Goal: Complete application form

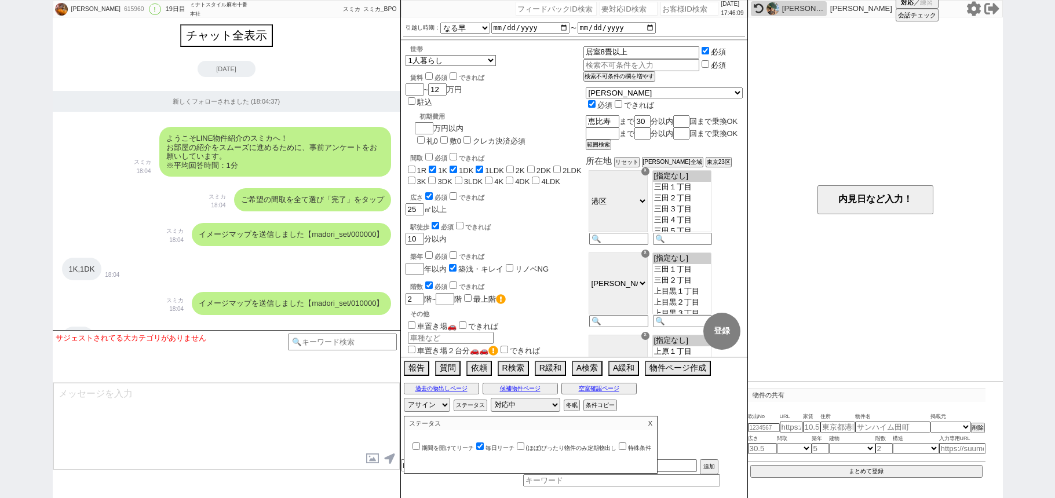
select select "13"
select select "0"
select select "3"
select select "10"
select select "13"
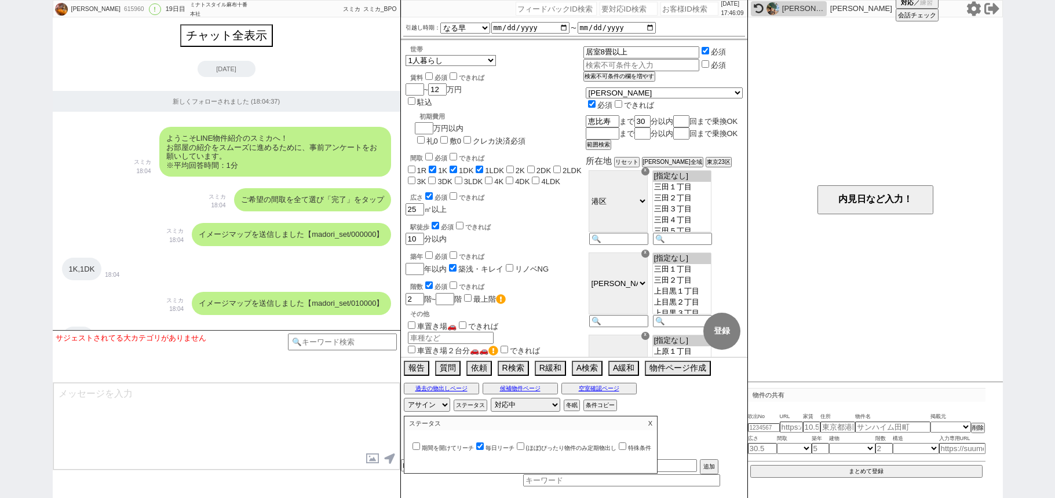
select select "62"
select select "1524"
select select "25"
select select "785"
select select "9"
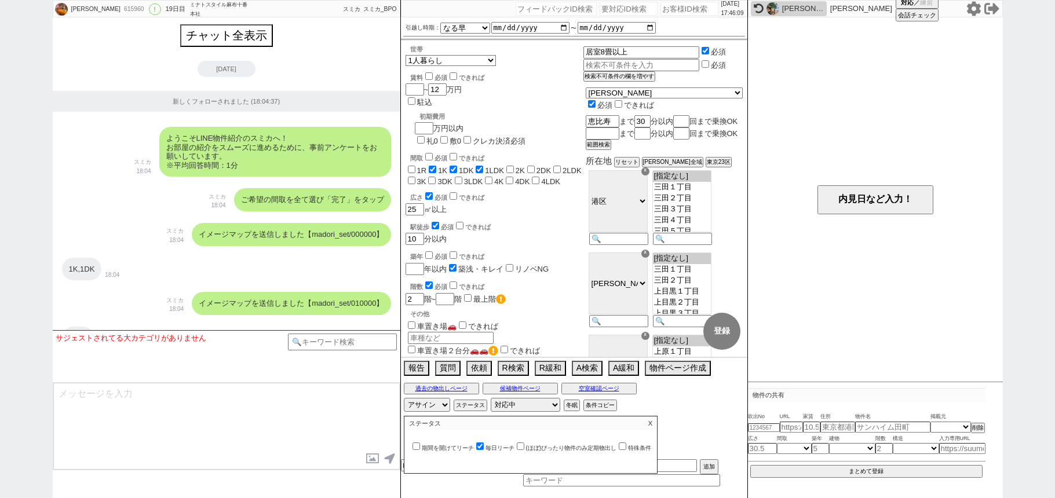
select select "335"
select select "14"
select select "469"
select select "75"
select select "[DATE]"
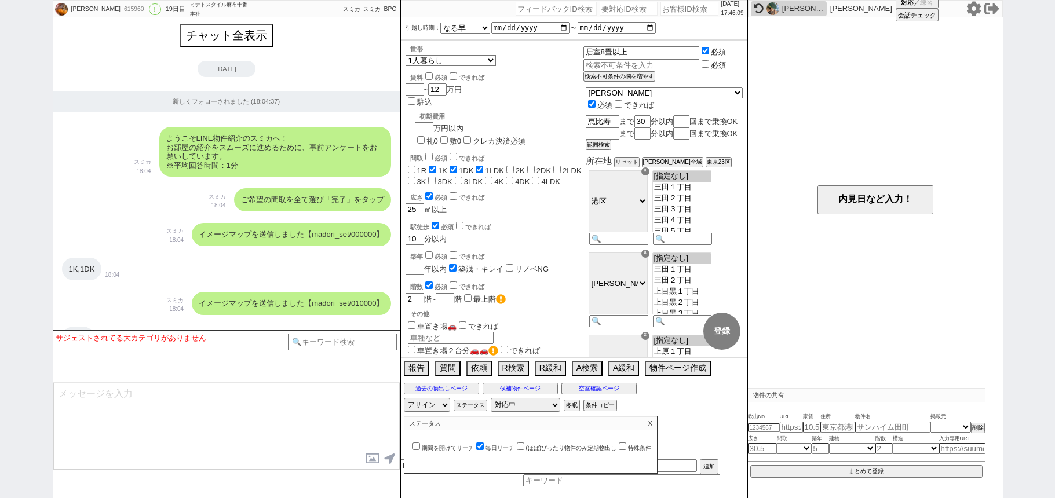
select select "60"
select select "1489"
select select "23"
select select "744"
select select "831"
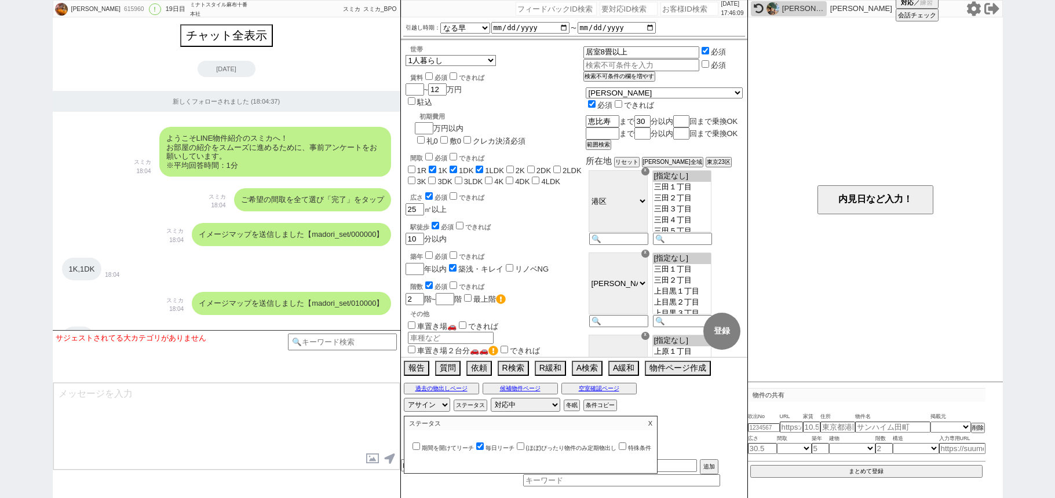
select select "70"
select select "1694"
select select "50"
select select "64"
select select "1568"
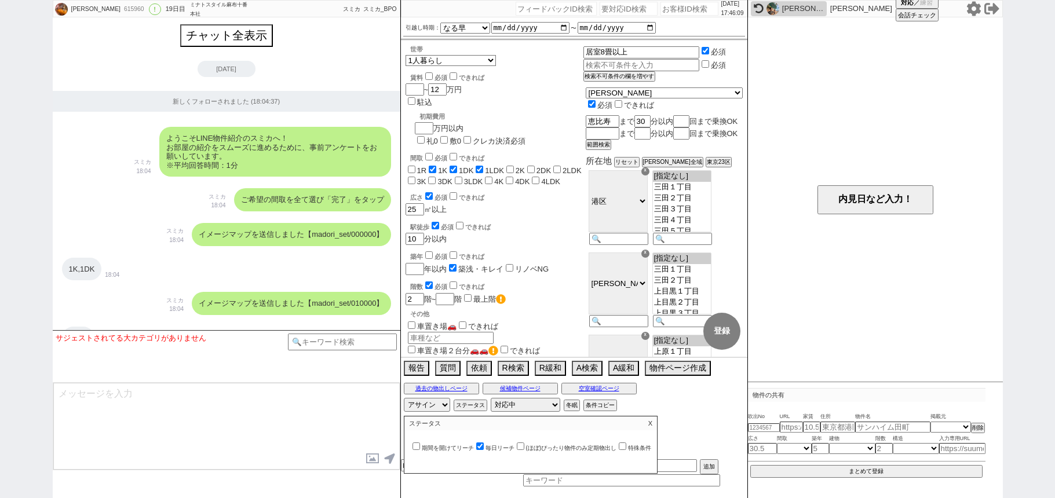
select select "52"
select select "1318"
select select "69"
select select "1662"
select select "47"
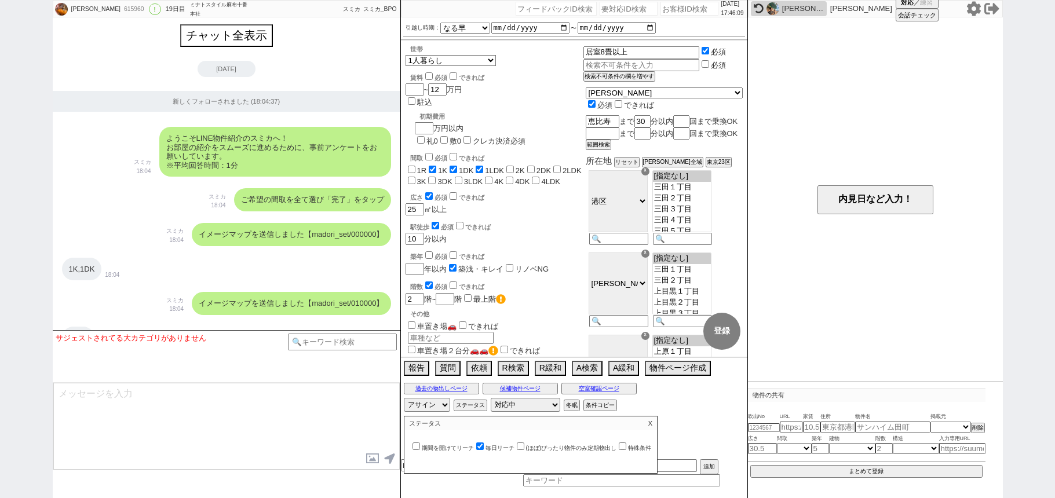
select select "59"
select select "1468"
select select "56"
select select "1388"
select select "48"
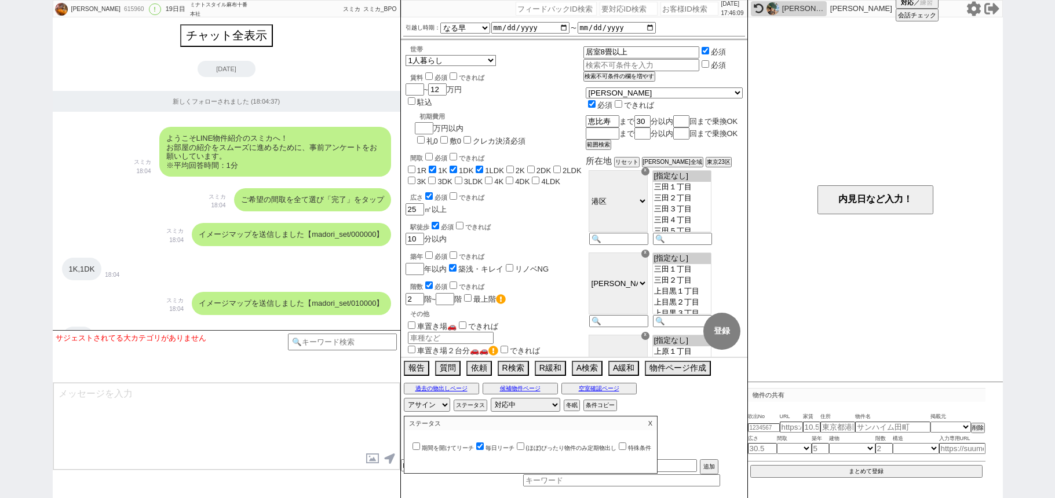
select select "57"
select select "67"
select select "68"
select select "1648"
select select "66"
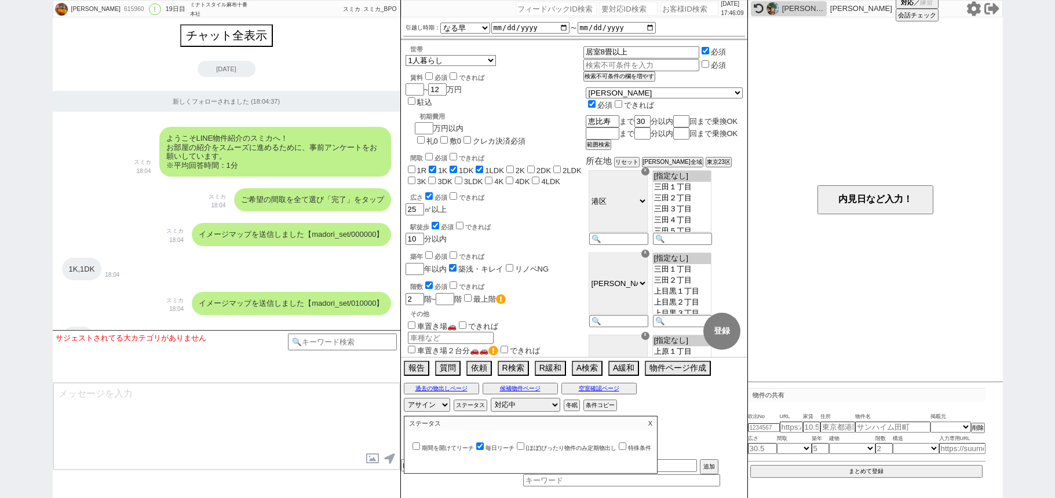
select select "53"
select select "44"
select select
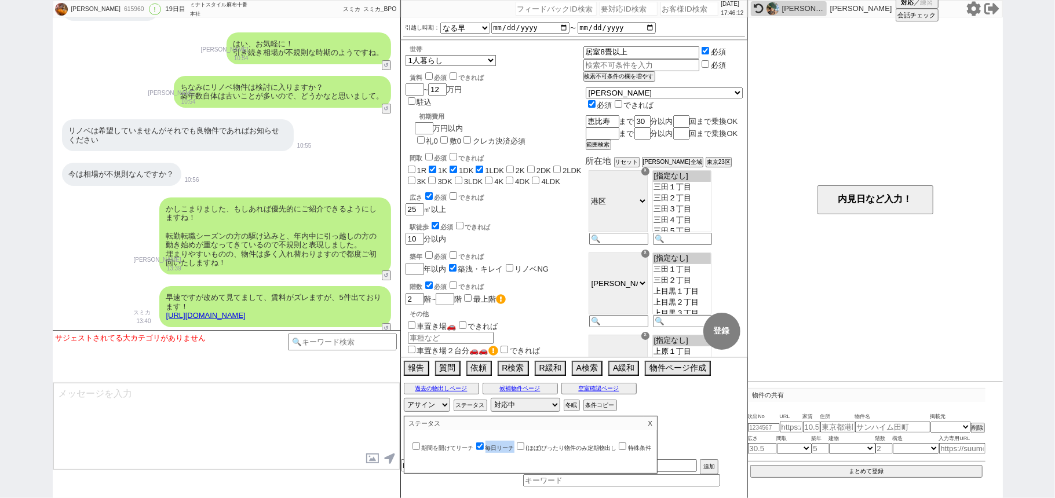
click at [973, 7] on icon at bounding box center [973, 8] width 15 height 15
